Goal: Check status: Check status

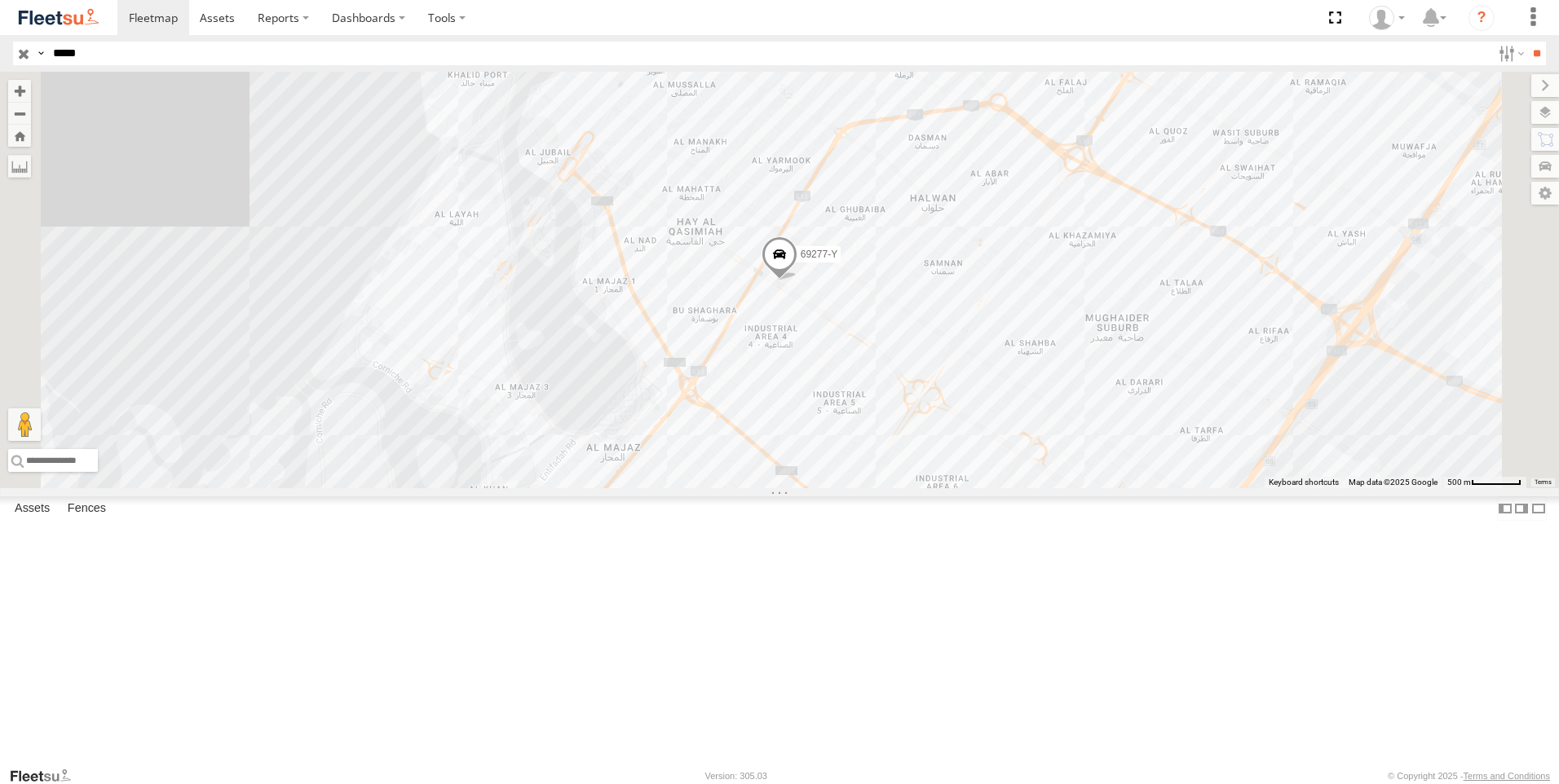
click at [0, 0] on link at bounding box center [0, 0] width 0 height 0
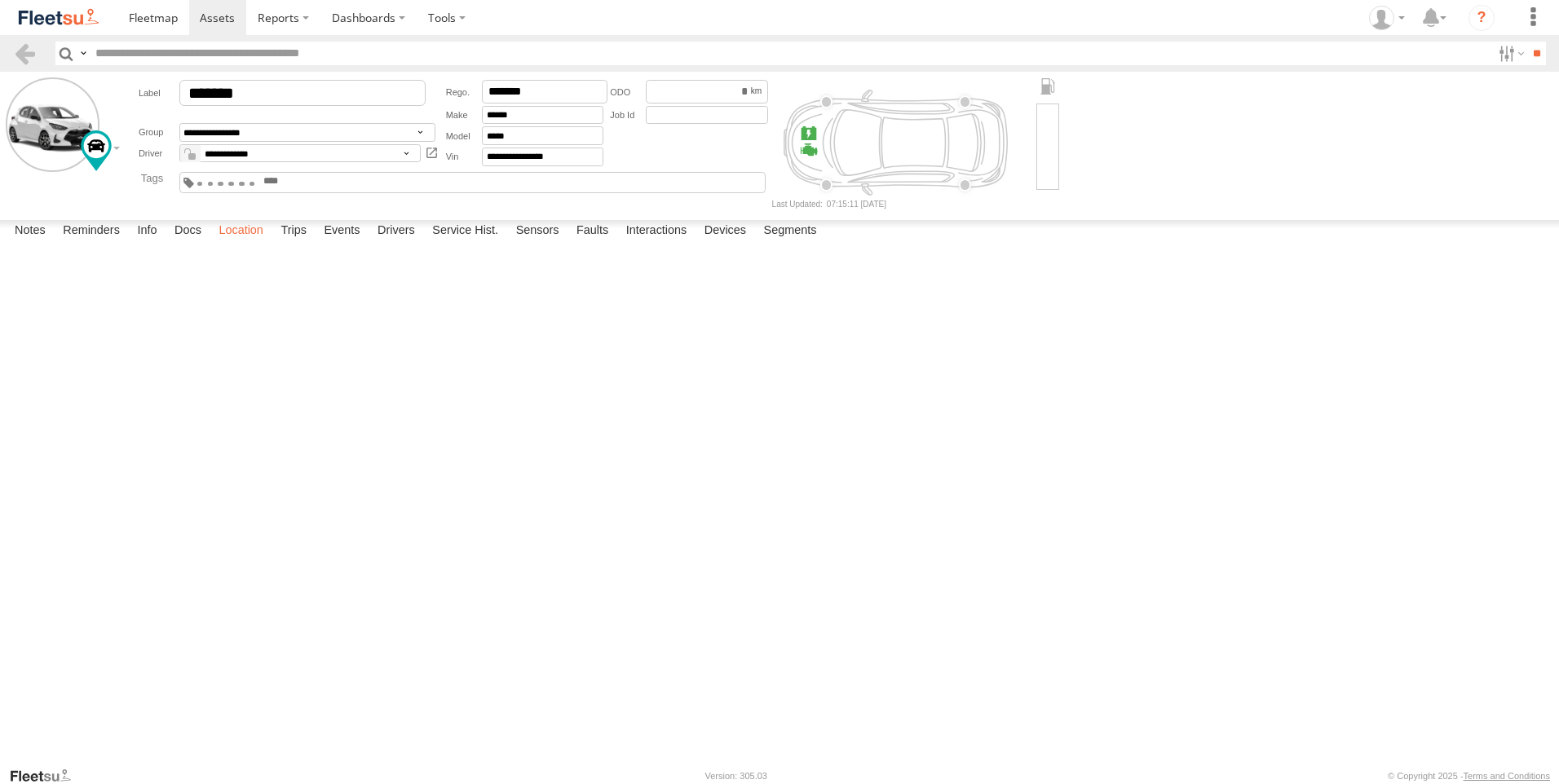
click at [246, 243] on label "Location" at bounding box center [241, 231] width 61 height 23
drag, startPoint x: 653, startPoint y: 467, endPoint x: 18, endPoint y: 470, distance: 635.0
click at [0, 0] on div "69277-Y" at bounding box center [0, 0] width 0 height 0
